Goal: Task Accomplishment & Management: Use online tool/utility

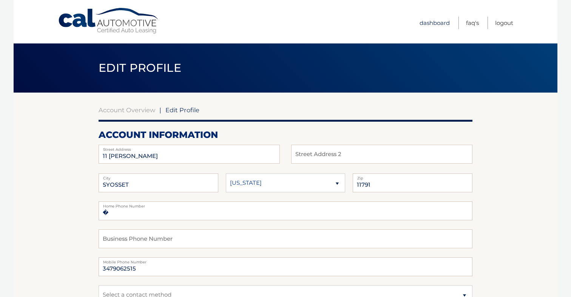
click at [437, 23] on link "Dashboard" at bounding box center [435, 23] width 30 height 12
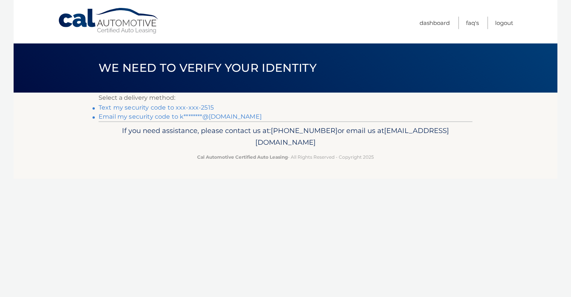
click at [187, 109] on link "Text my security code to xxx-xxx-2515" at bounding box center [156, 107] width 115 height 7
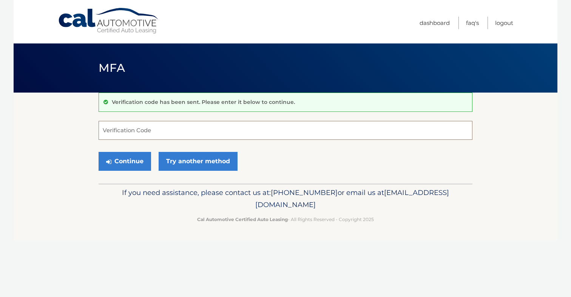
click at [182, 126] on input "Verification Code" at bounding box center [286, 130] width 374 height 19
type input "437596"
click at [124, 166] on button "Continue" at bounding box center [125, 161] width 52 height 19
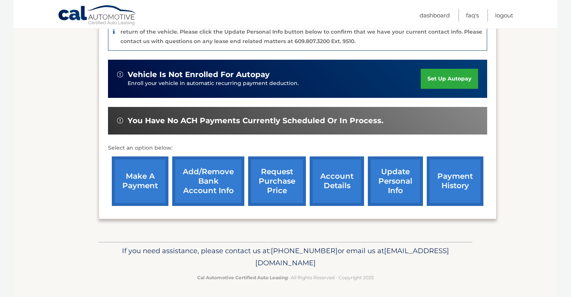
scroll to position [205, 0]
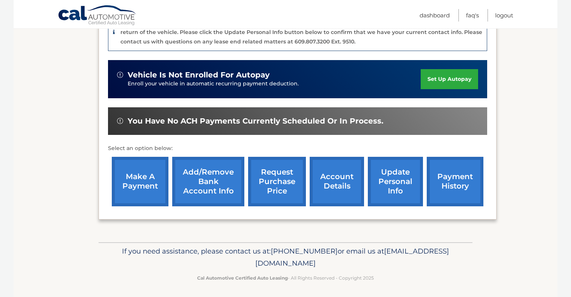
click at [275, 185] on link "request purchase price" at bounding box center [277, 181] width 58 height 49
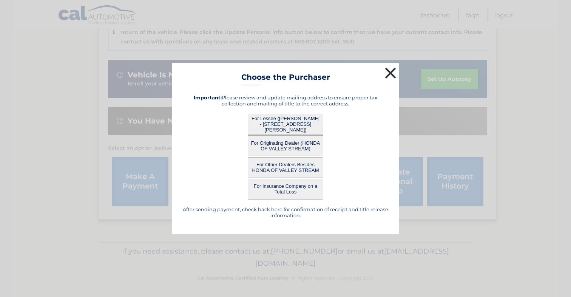
click at [393, 69] on button "×" at bounding box center [390, 72] width 15 height 15
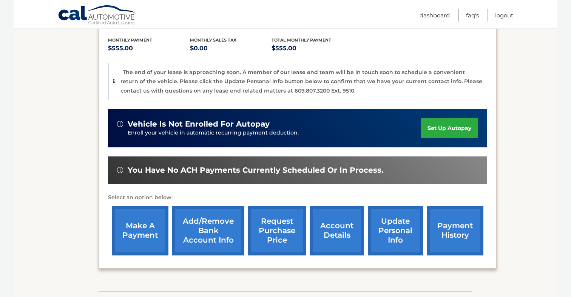
scroll to position [157, 0]
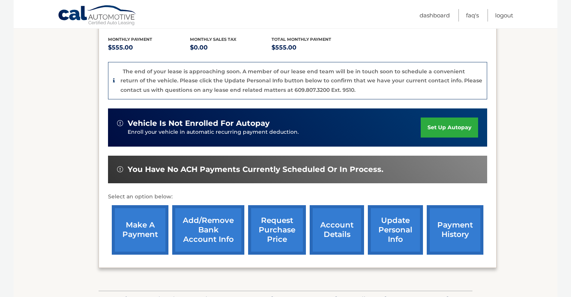
click at [287, 230] on link "request purchase price" at bounding box center [277, 229] width 58 height 49
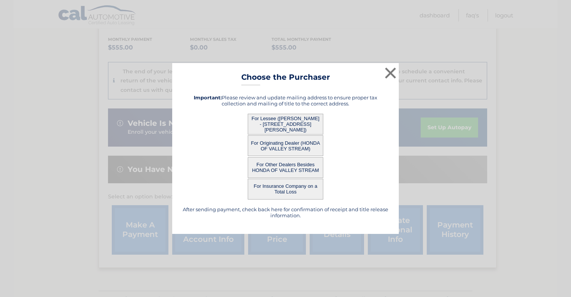
click at [297, 120] on button "For Lessee (KHATUNA KOBIASHVILI - 11 BAYLIS PL, , SYOSSET, NY 11791)" at bounding box center [286, 124] width 76 height 21
